Goal: Complete application form: Complete application form

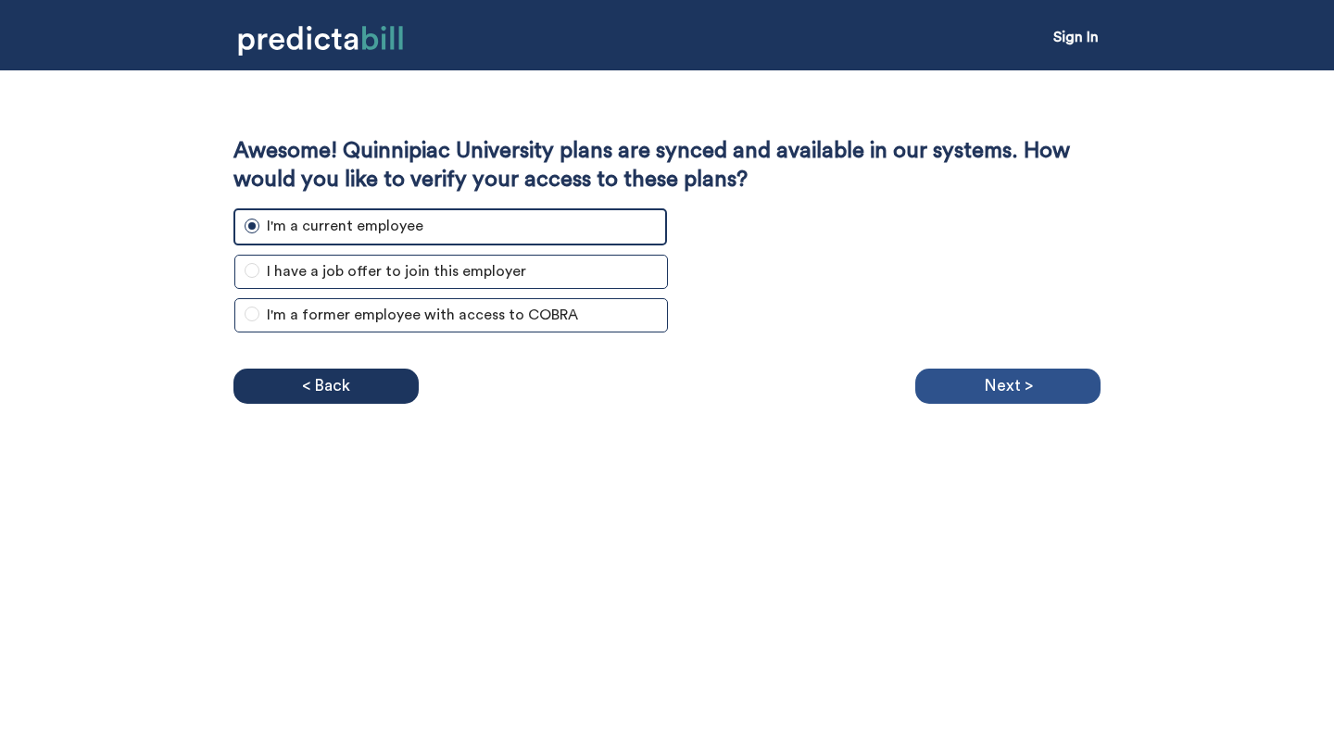
click at [989, 385] on p "Next >" at bounding box center [1008, 386] width 49 height 28
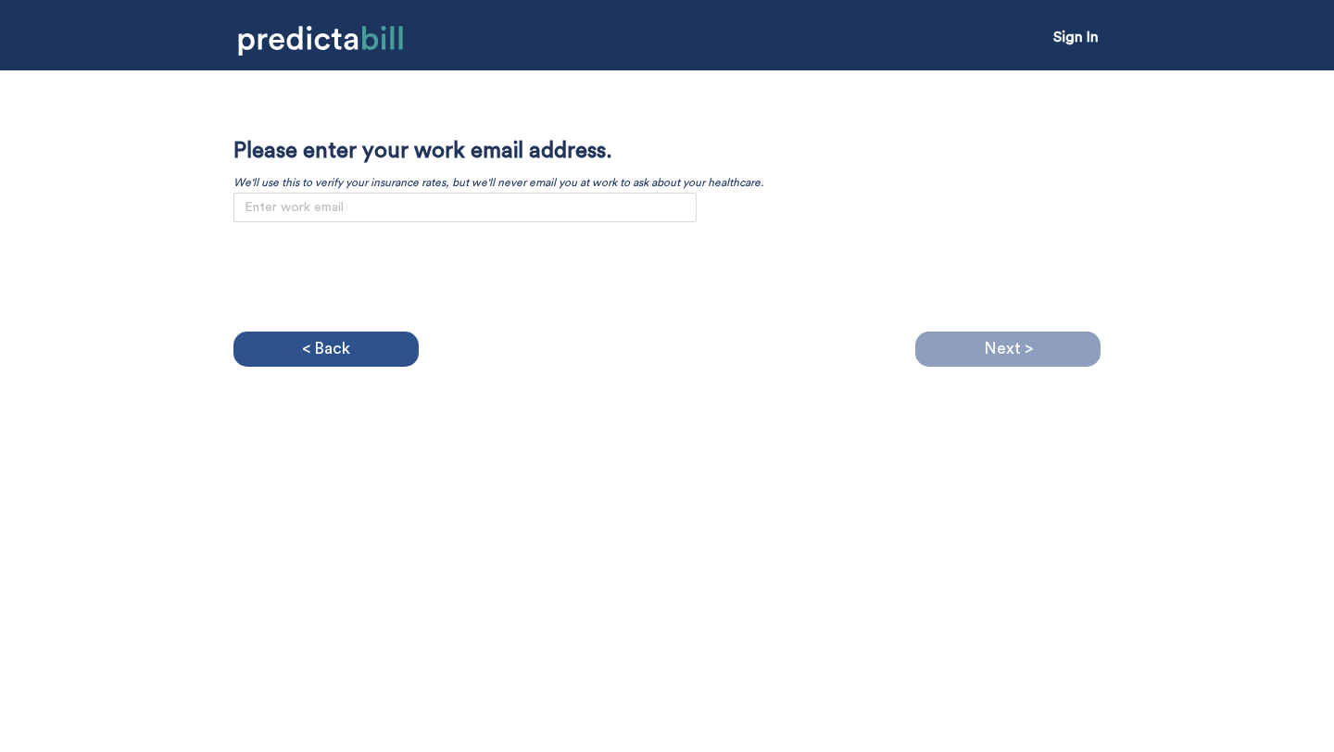
click at [357, 336] on div "< Back" at bounding box center [325, 349] width 185 height 35
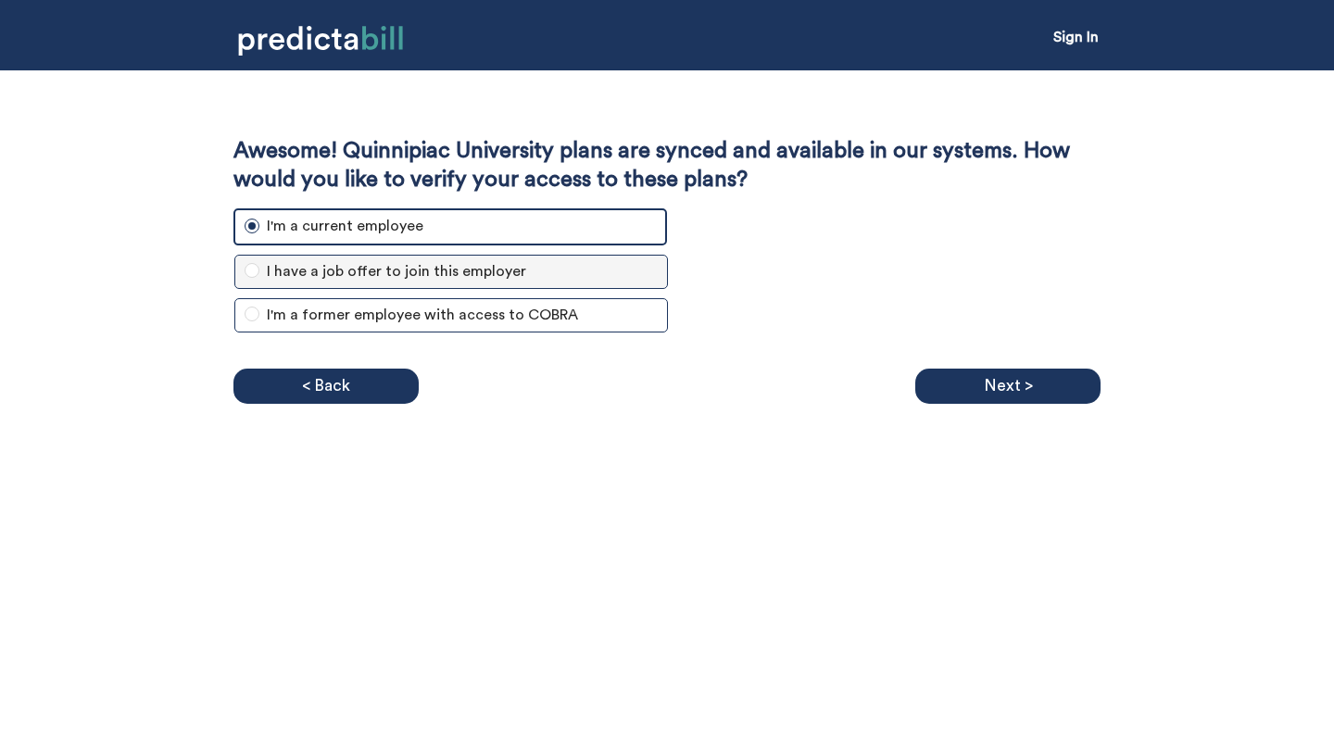
click at [296, 261] on span "I have a job offer to join this employer" at bounding box center [396, 271] width 274 height 23
click at [259, 263] on input "I have a job offer to join this employer" at bounding box center [252, 270] width 15 height 15
radio input "true"
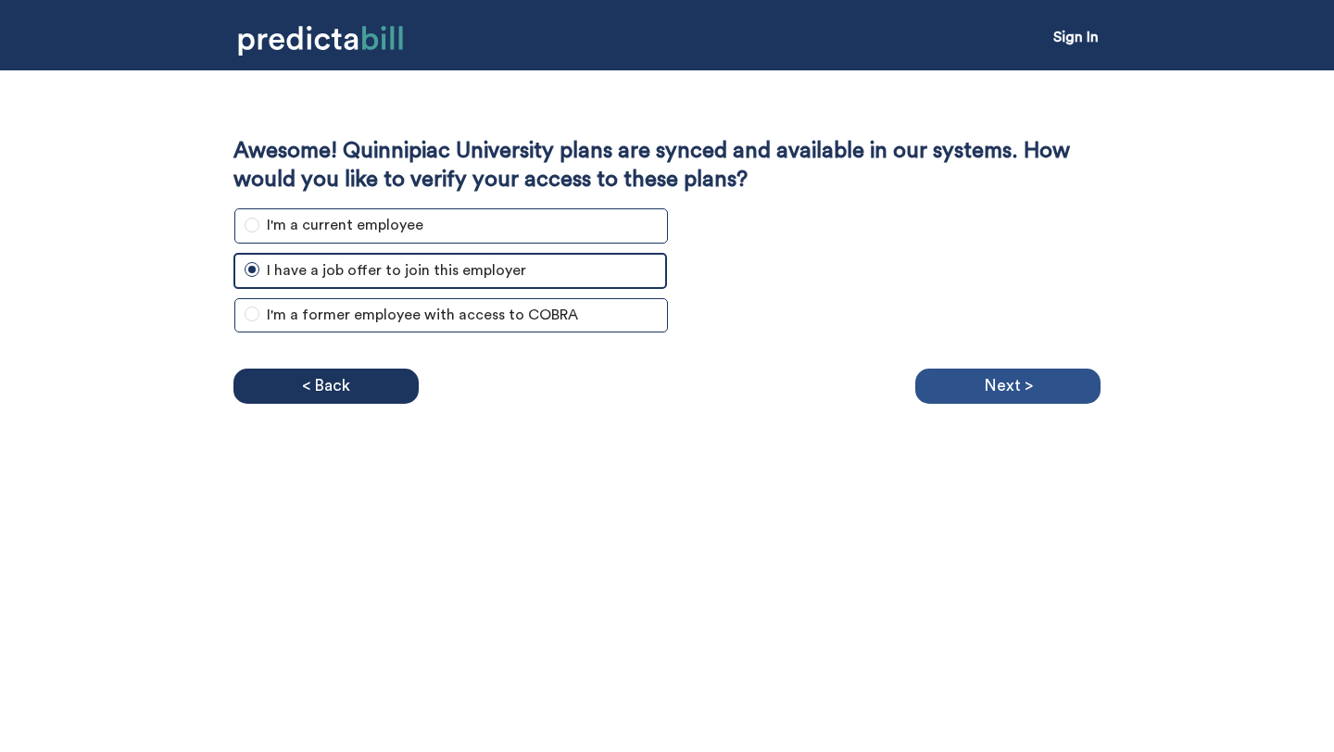
click at [952, 369] on div "Next >" at bounding box center [1007, 386] width 185 height 35
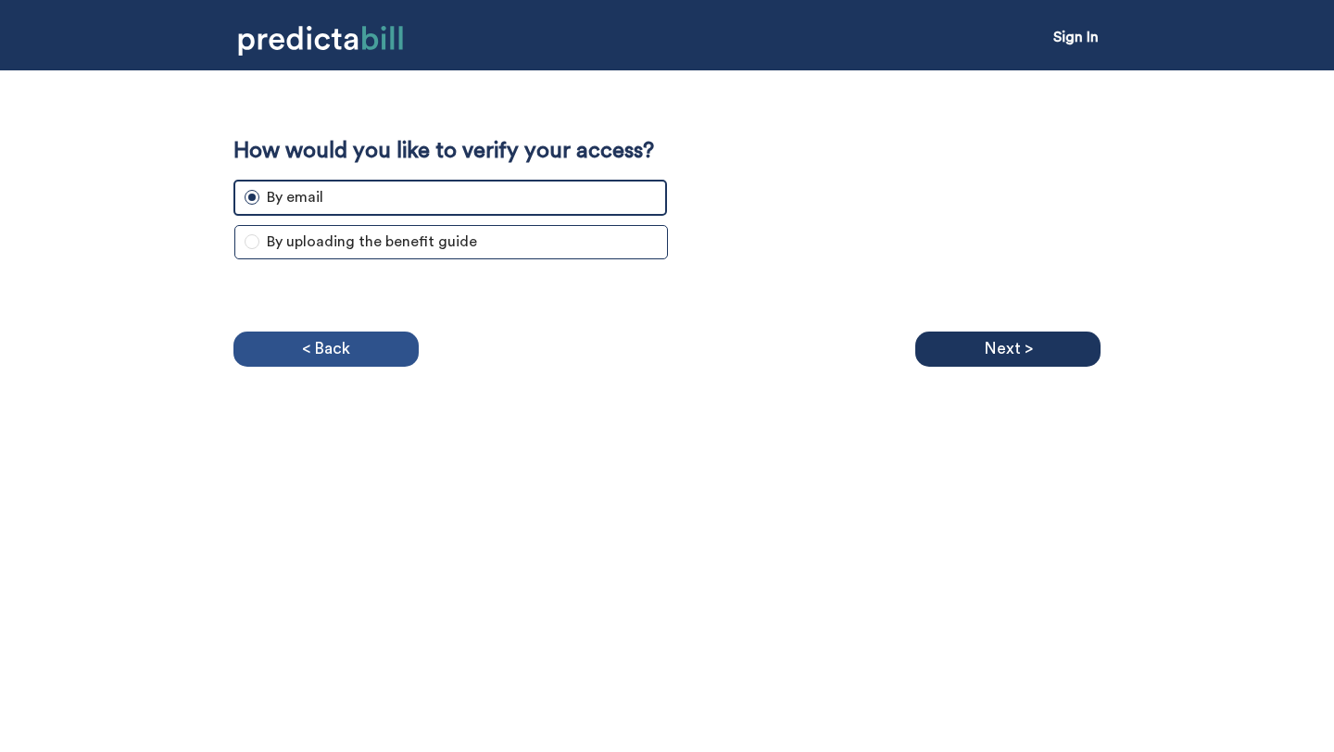
click at [330, 359] on p "< Back" at bounding box center [326, 349] width 48 height 28
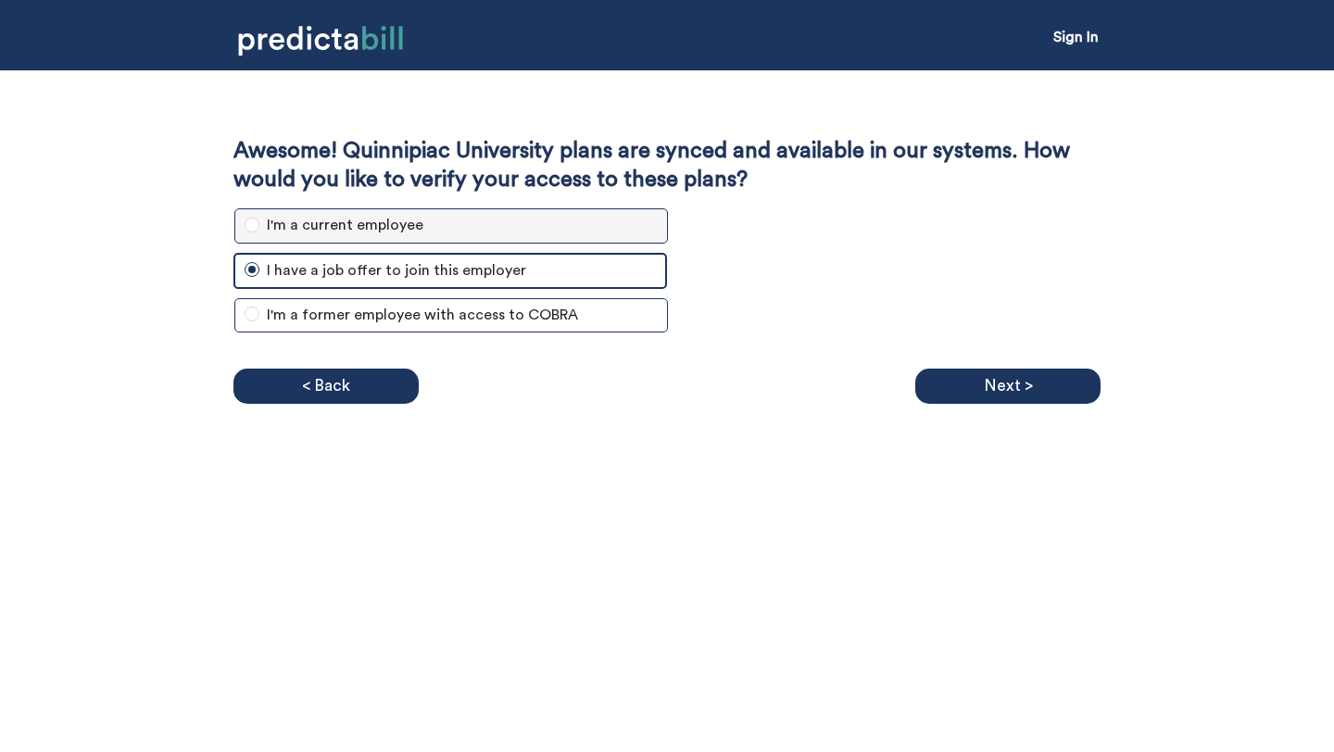
click at [310, 233] on span "I'm a current employee" at bounding box center [344, 225] width 171 height 23
click at [259, 233] on input "I'm a current employee" at bounding box center [252, 225] width 15 height 15
radio input "true"
radio input "false"
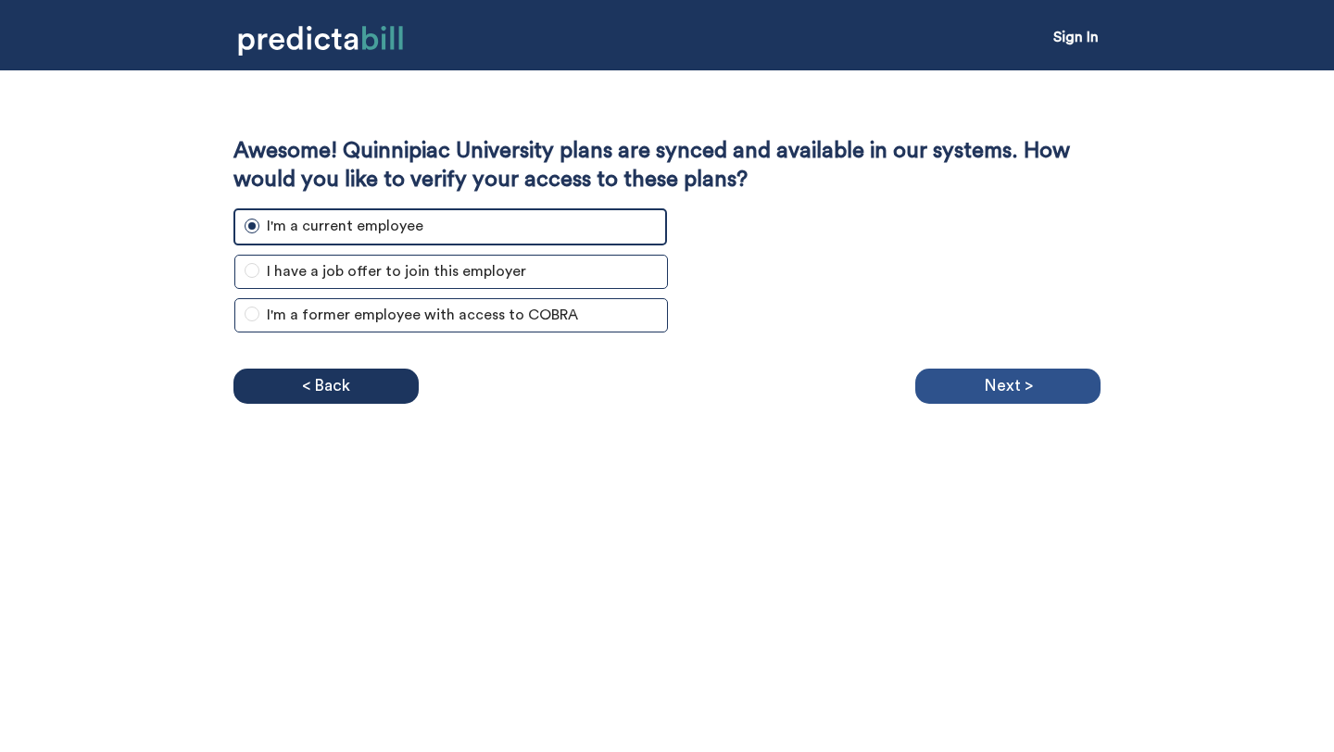
click at [953, 390] on div "Next >" at bounding box center [1007, 386] width 185 height 35
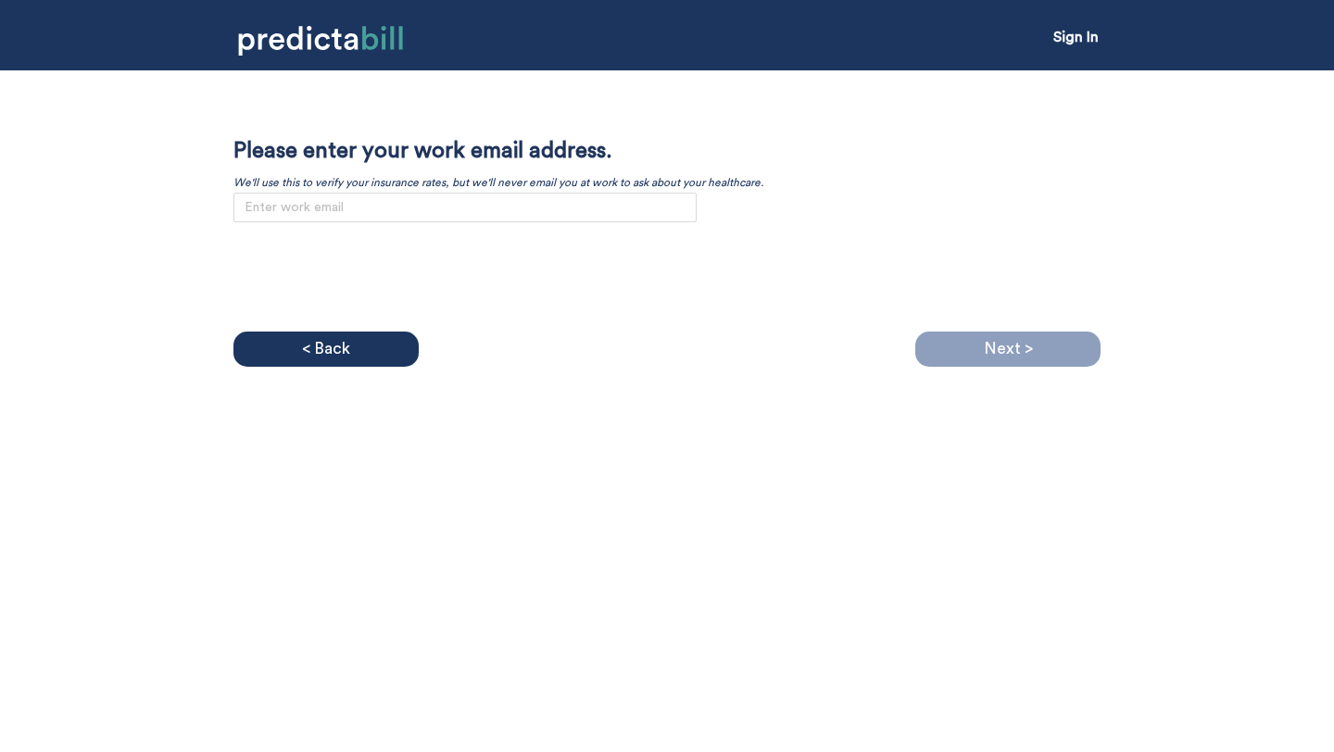
click at [474, 223] on div "Awesome! Quinnipiac University plans are synced and available in our systems. H…" at bounding box center [666, 229] width 867 height 185
click at [472, 210] on input "email" at bounding box center [464, 208] width 463 height 30
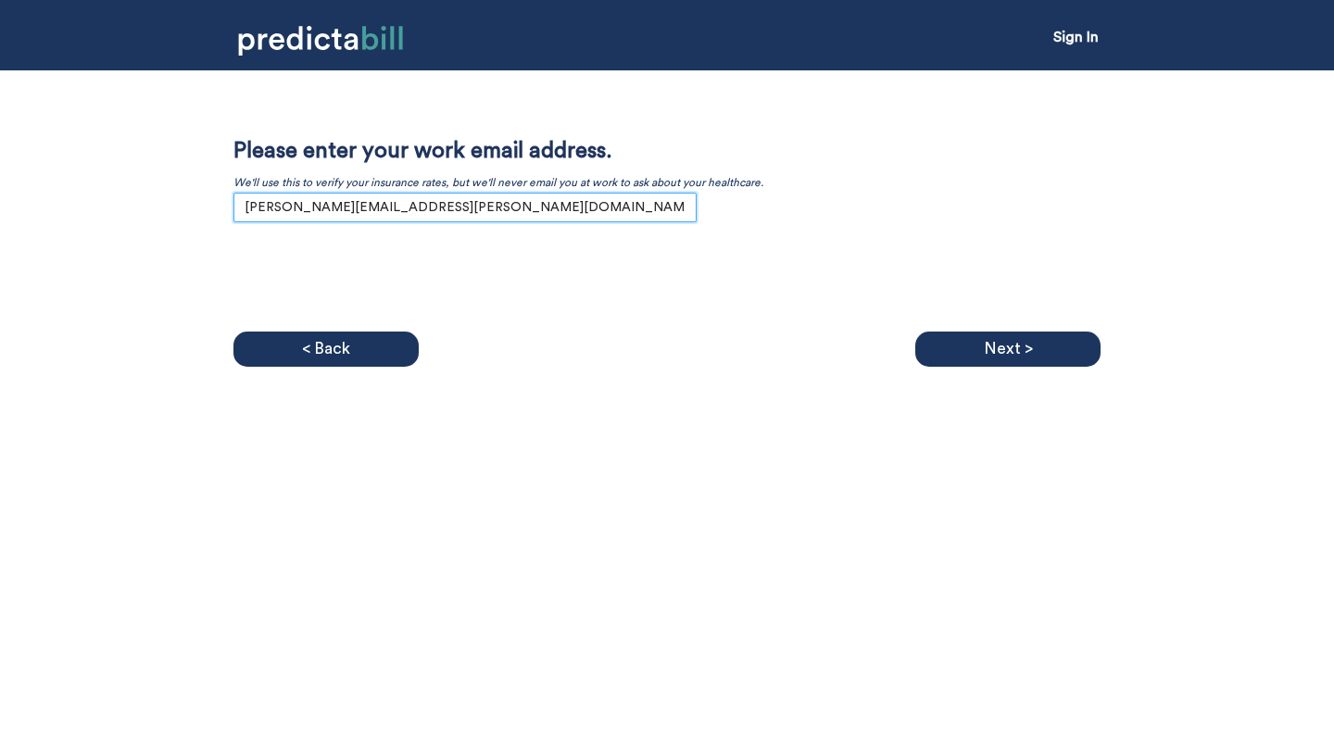
type input "[PERSON_NAME][EMAIL_ADDRESS][PERSON_NAME][DOMAIN_NAME]"
click at [934, 329] on div "Awesome! Quinnipiac University plans are synced and available in our systems. H…" at bounding box center [667, 218] width 1334 height 296
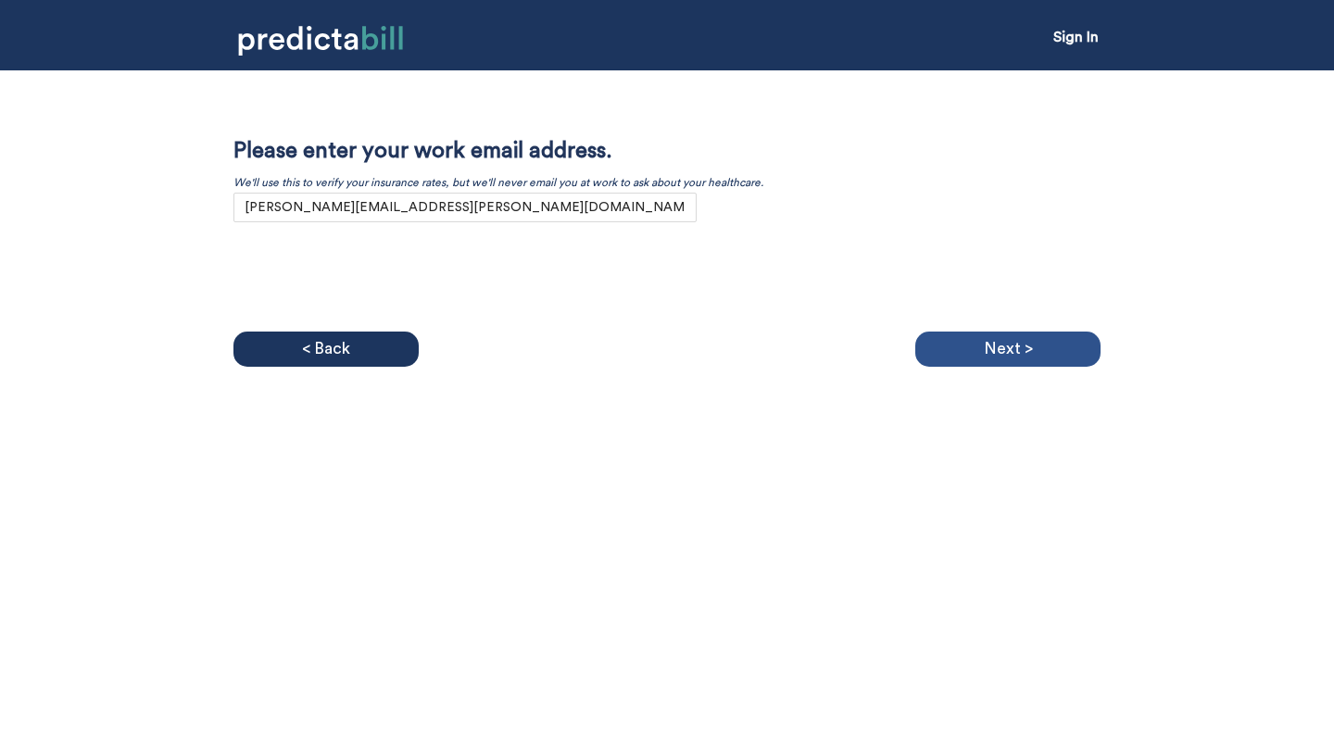
click at [953, 350] on div "Next >" at bounding box center [1007, 349] width 185 height 35
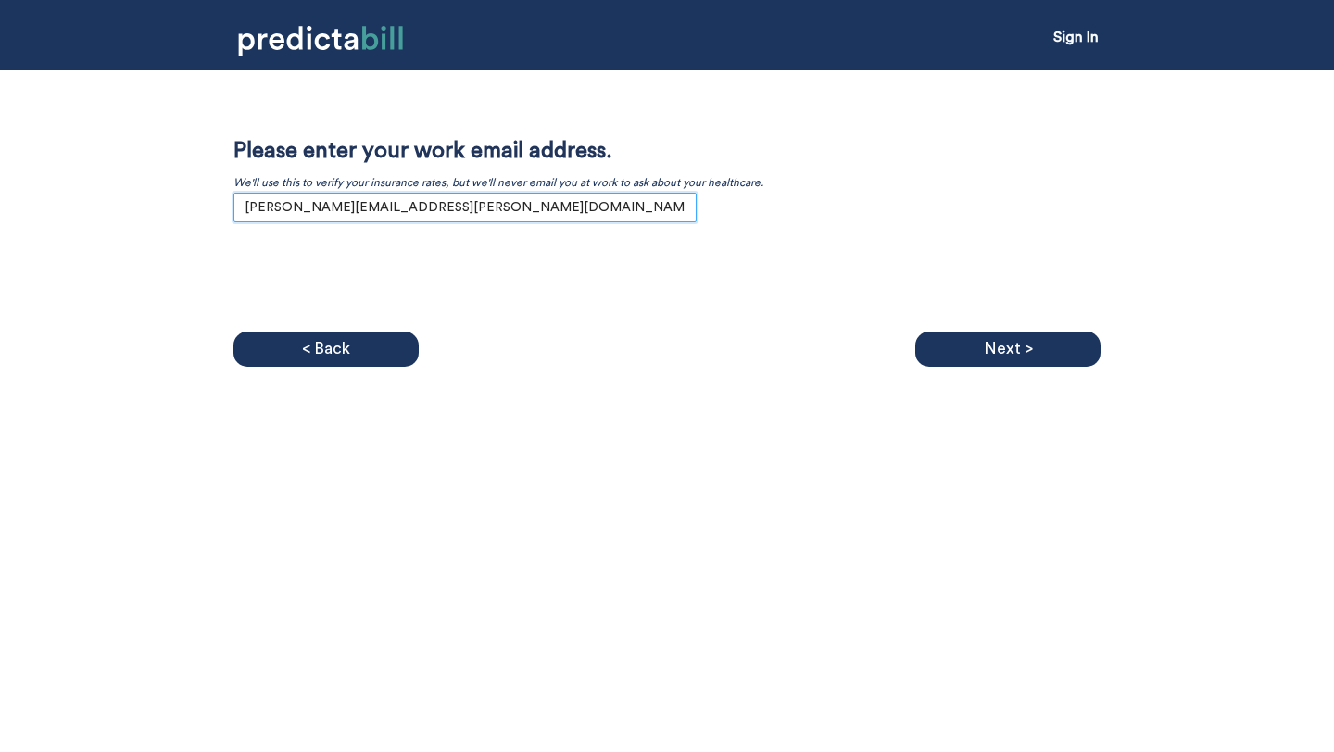
click at [500, 202] on input "[PERSON_NAME][EMAIL_ADDRESS][PERSON_NAME][DOMAIN_NAME]" at bounding box center [464, 208] width 463 height 30
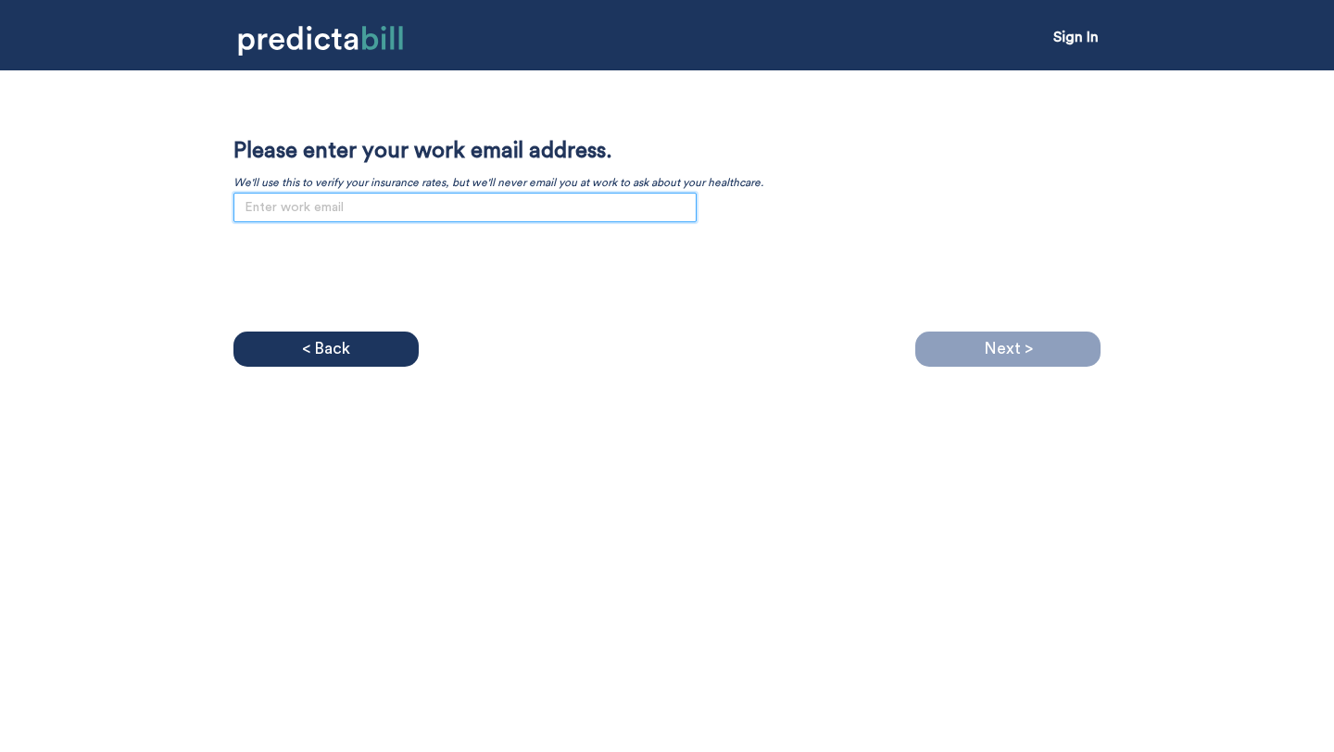
paste input "[PERSON_NAME][EMAIL_ADDRESS][PERSON_NAME][DOMAIN_NAME]"
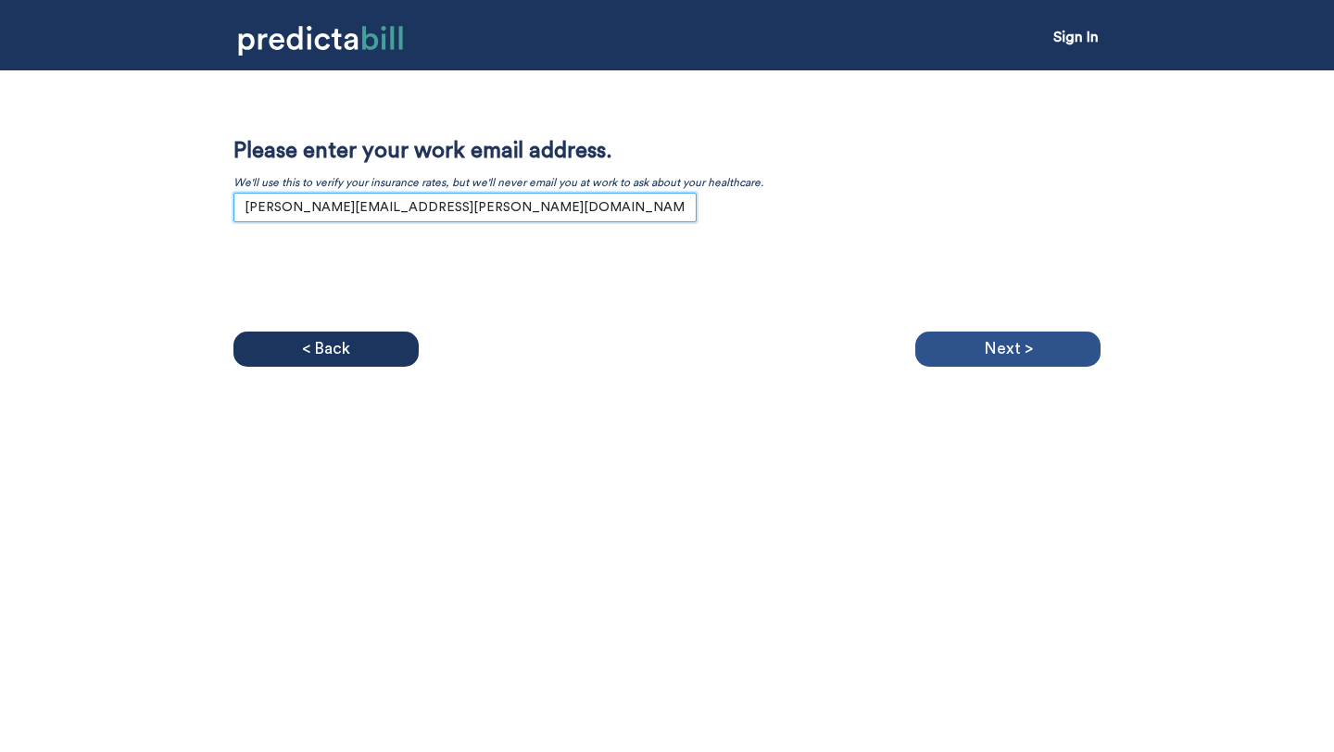
type input "[PERSON_NAME][EMAIL_ADDRESS][PERSON_NAME][DOMAIN_NAME]"
click at [975, 349] on div "Next >" at bounding box center [1007, 349] width 185 height 35
